Goal: Navigation & Orientation: Find specific page/section

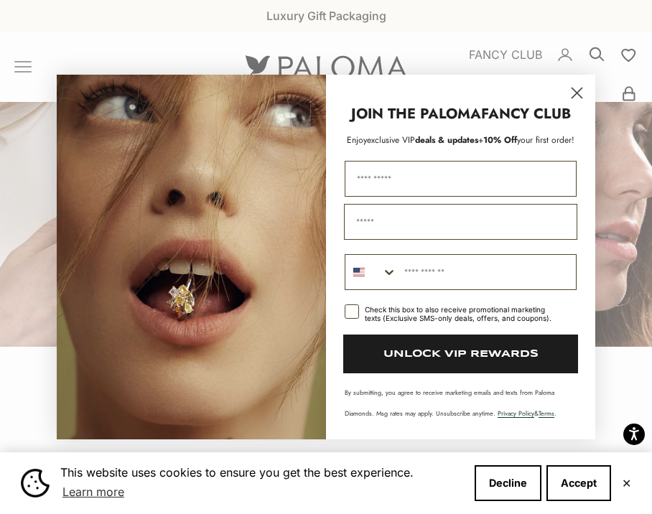
click at [583, 98] on circle "Close dialog" at bounding box center [577, 93] width 24 height 24
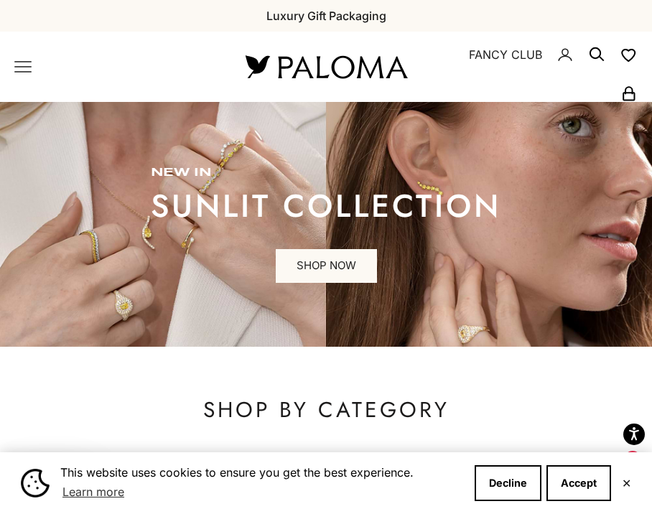
click at [17, 63] on icon "Primary navigation" at bounding box center [22, 66] width 17 height 17
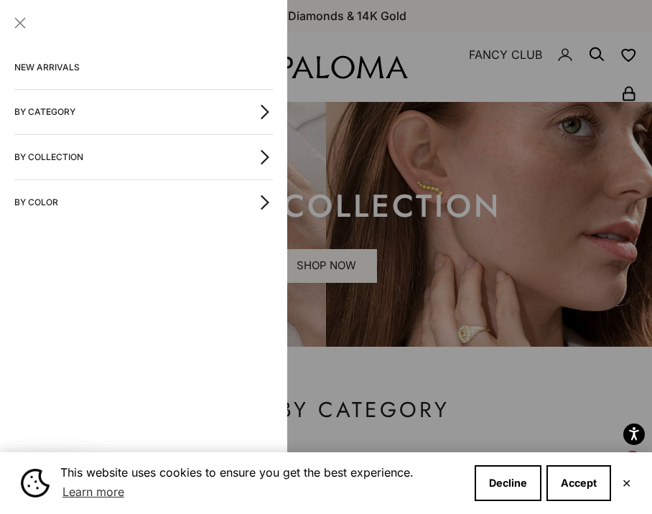
click at [70, 112] on button "By Category" at bounding box center [143, 112] width 258 height 45
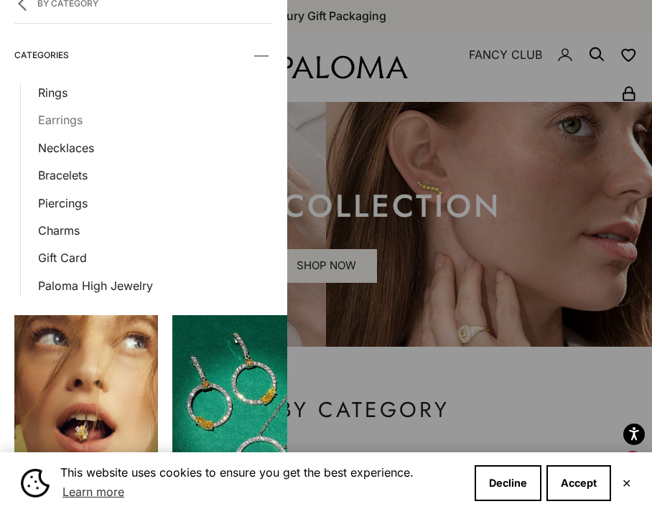
scroll to position [63, 0]
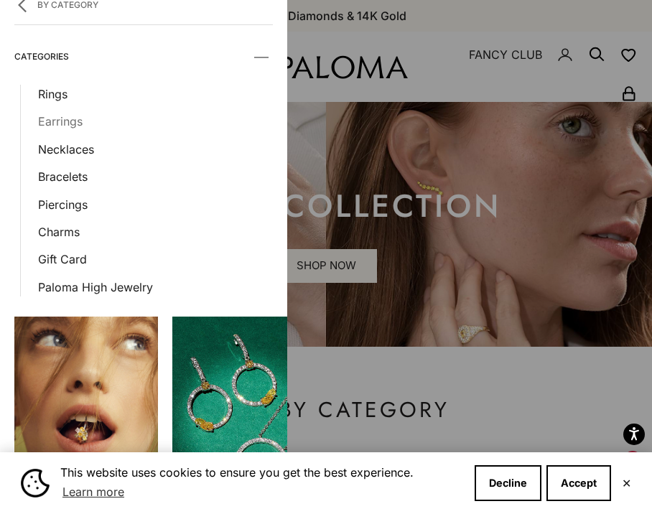
click at [71, 124] on link "Earrings" at bounding box center [155, 121] width 235 height 19
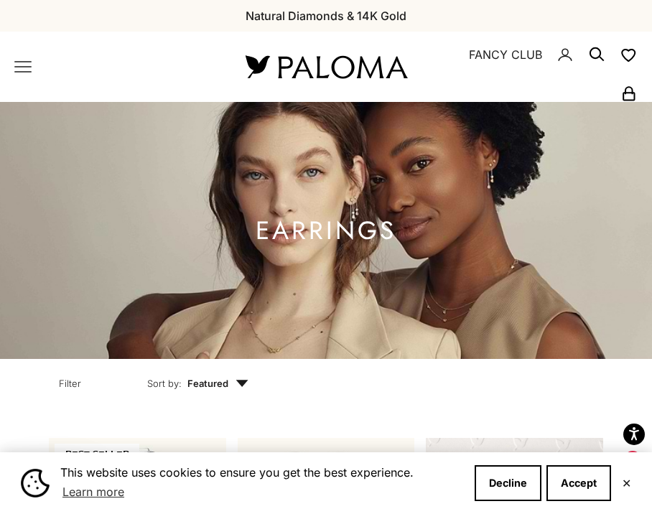
click at [22, 63] on icon "Primary navigation" at bounding box center [22, 66] width 17 height 17
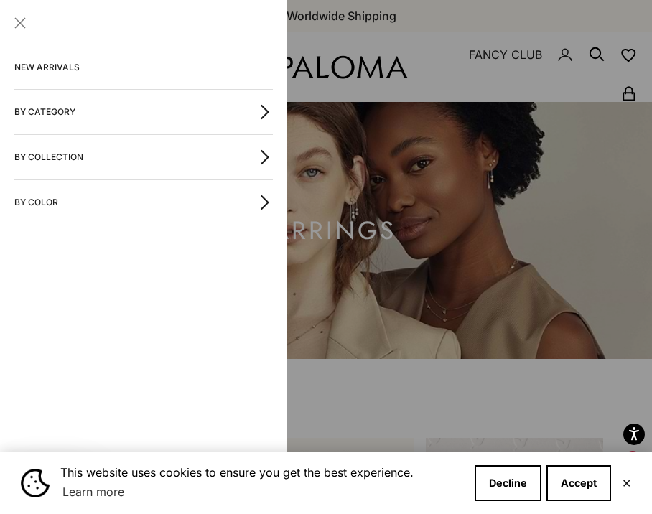
click at [105, 118] on button "By Category" at bounding box center [143, 112] width 258 height 45
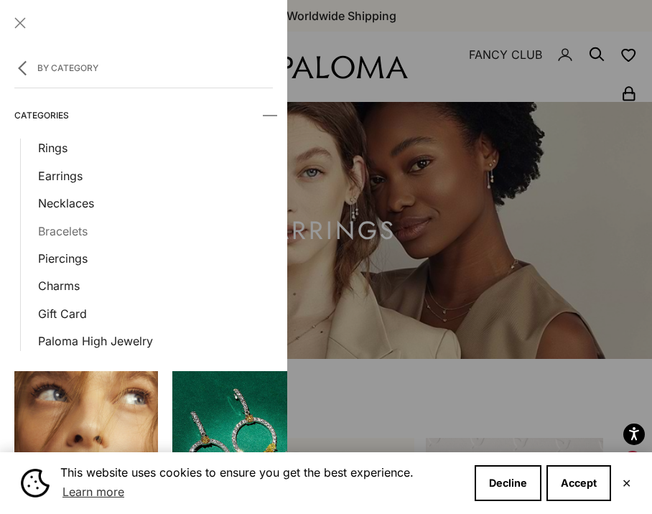
click at [70, 230] on link "Bracelets" at bounding box center [155, 231] width 235 height 19
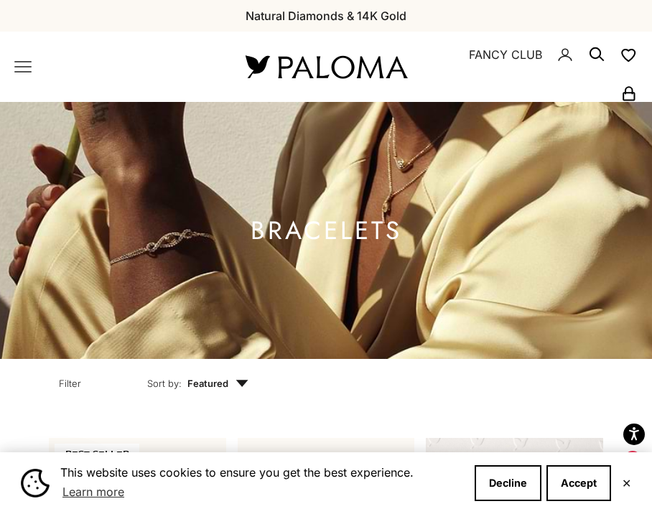
click at [13, 63] on x-header "Paloma Diamonds Open navigation menu Open search NEW ARRIVALS By Category Categ…" at bounding box center [326, 67] width 652 height 70
click at [24, 75] on icon "Primary navigation" at bounding box center [22, 66] width 17 height 17
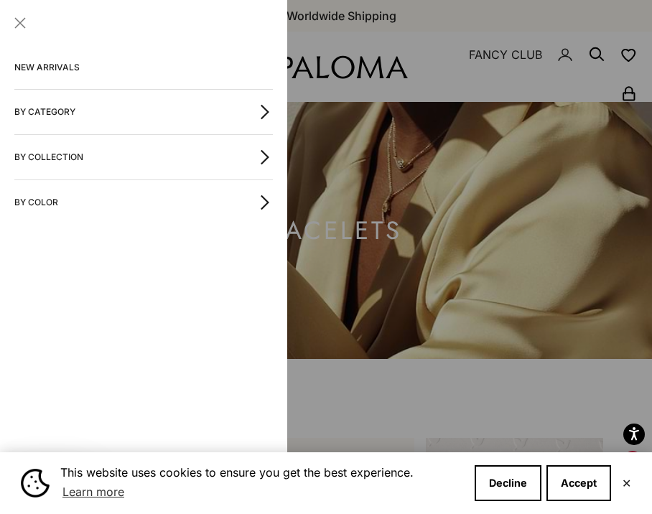
click at [76, 121] on button "By Category" at bounding box center [143, 112] width 258 height 45
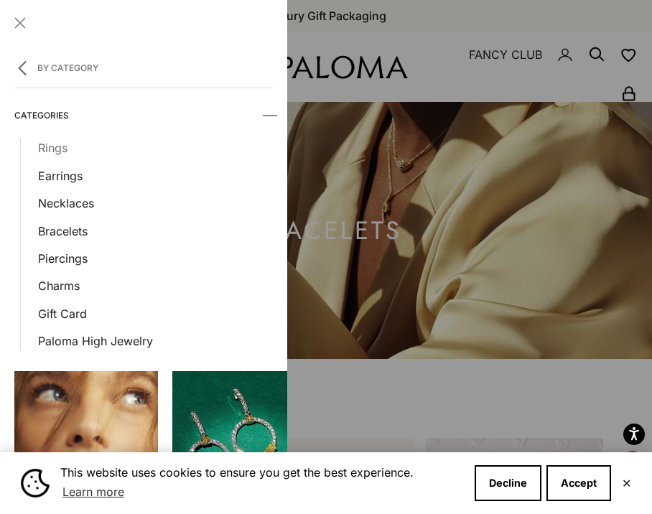
click at [52, 155] on link "Rings" at bounding box center [155, 148] width 235 height 19
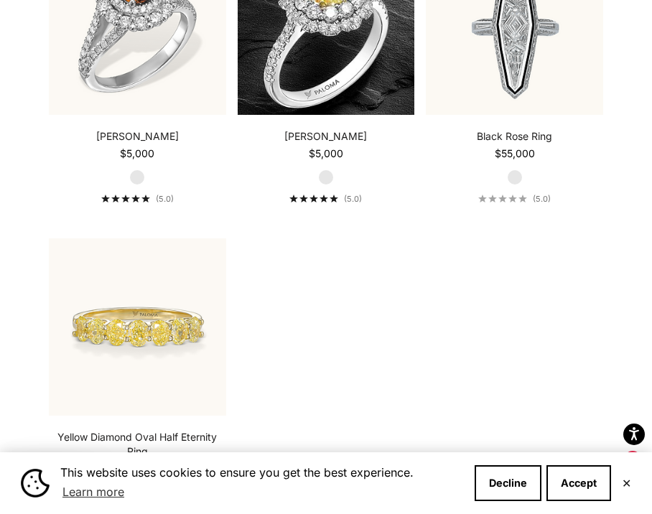
scroll to position [6984, 0]
